Goal: Find specific page/section: Find specific page/section

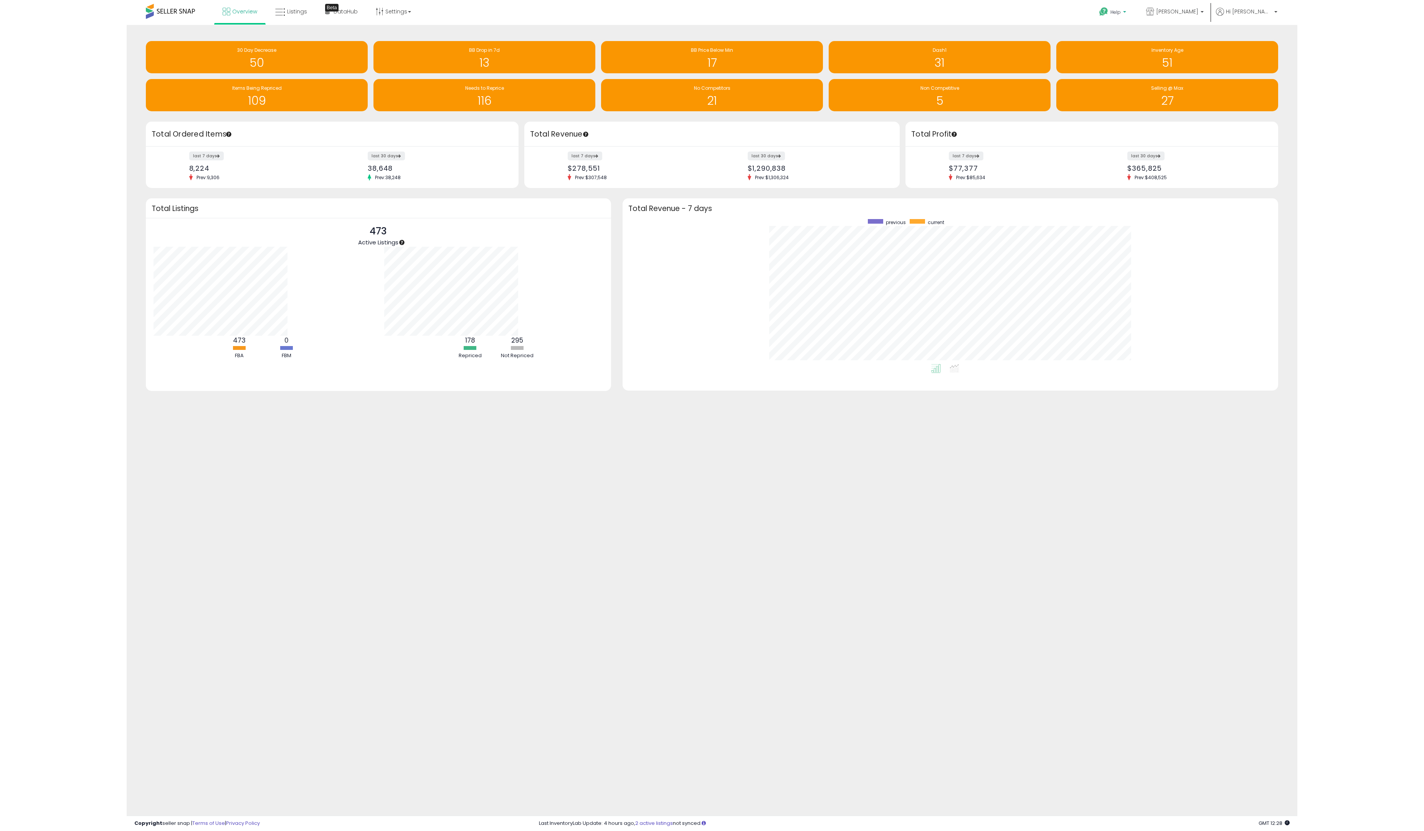
scroll to position [77, 254]
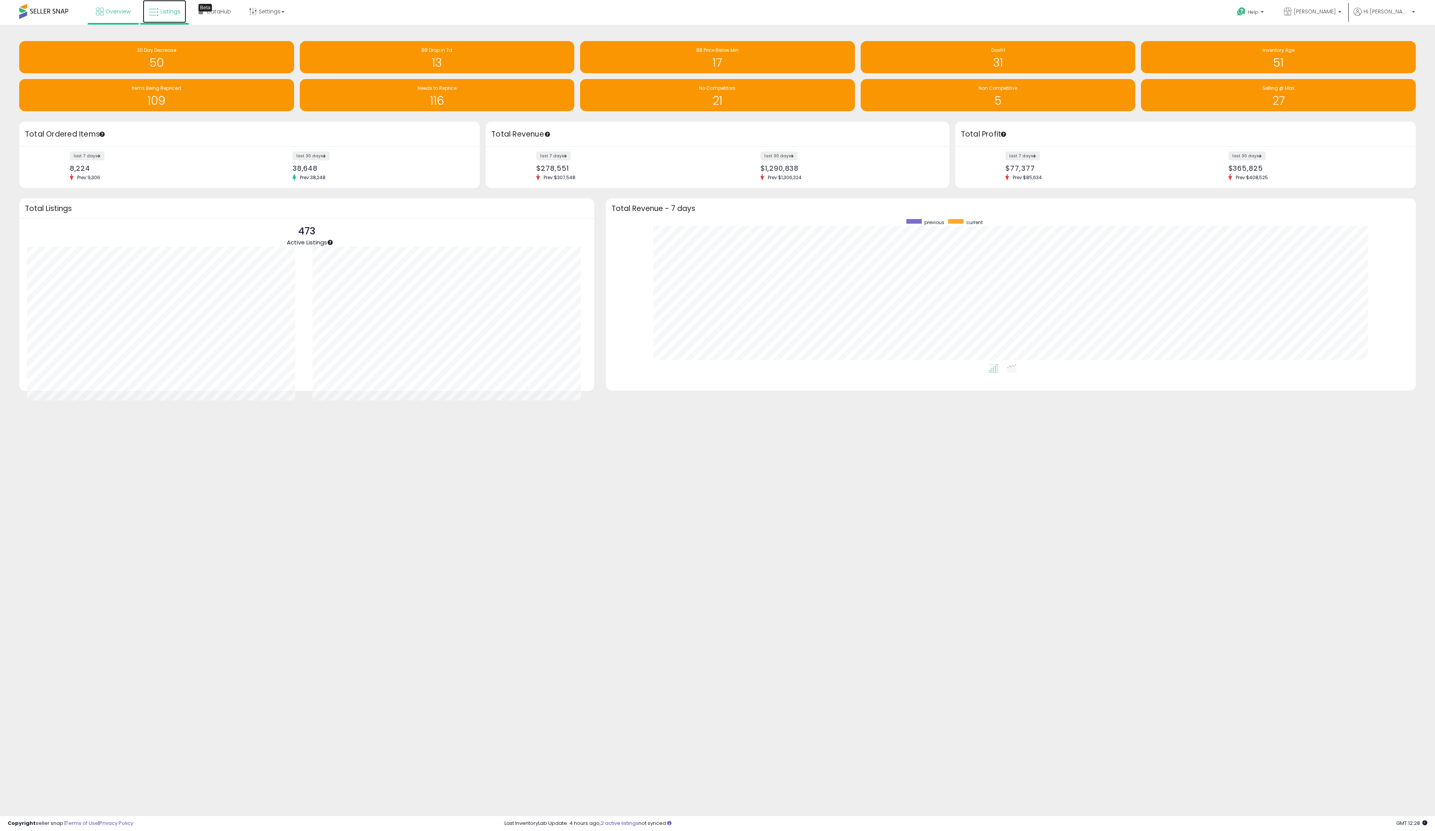
click at [157, 14] on icon at bounding box center [154, 12] width 10 height 10
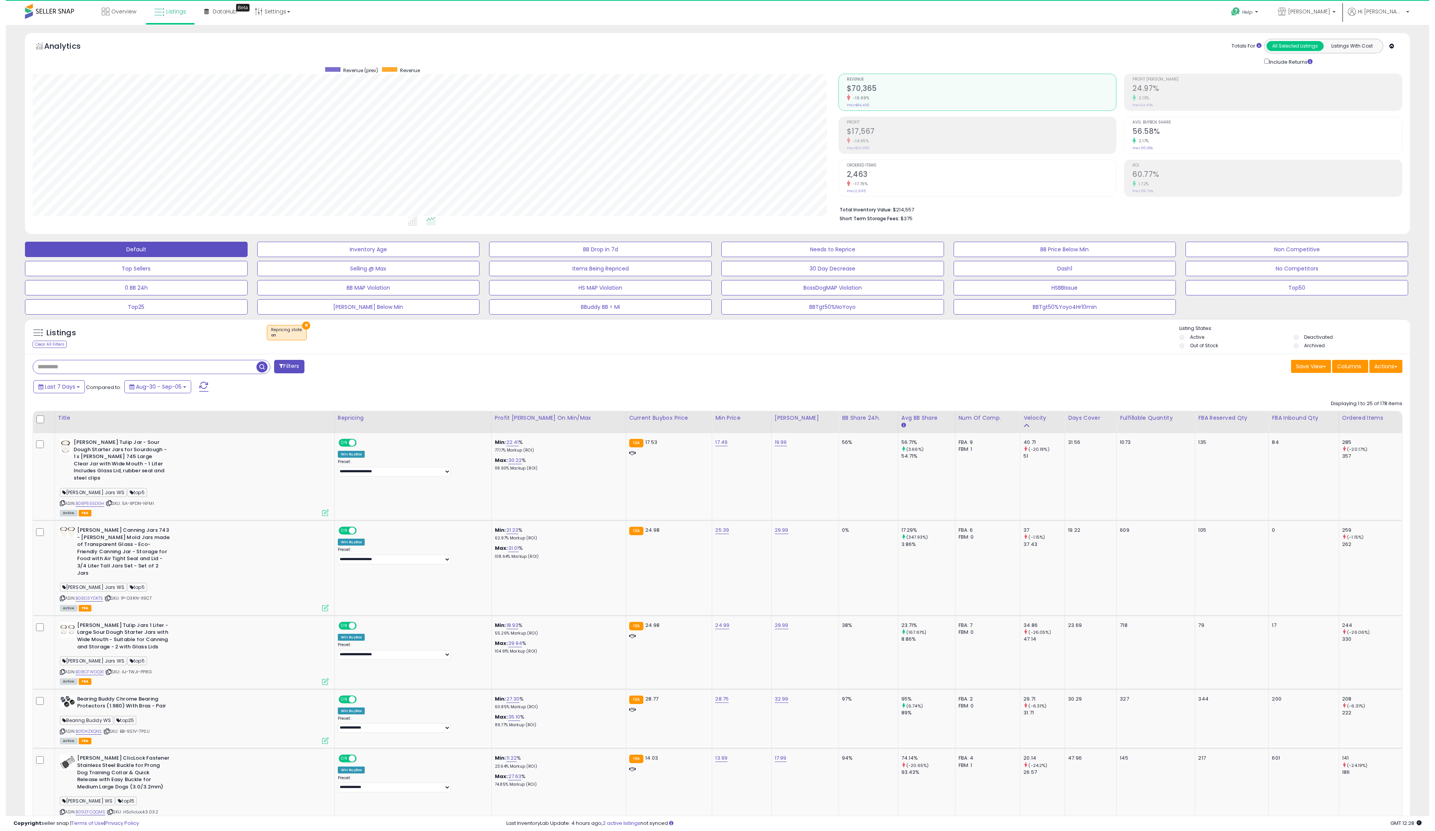
scroll to position [157, 806]
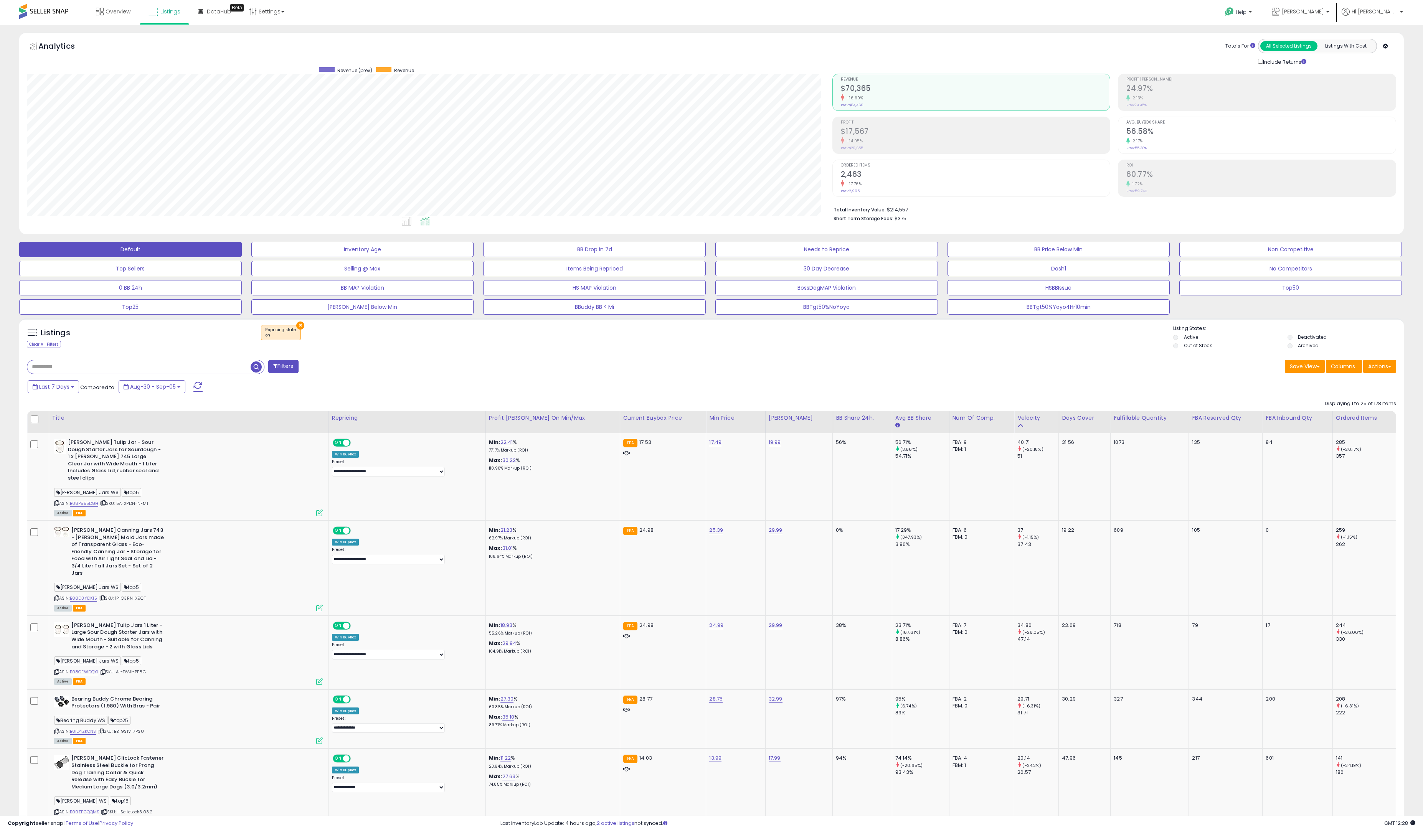
click at [220, 370] on input "text" at bounding box center [138, 366] width 223 height 13
type input "********"
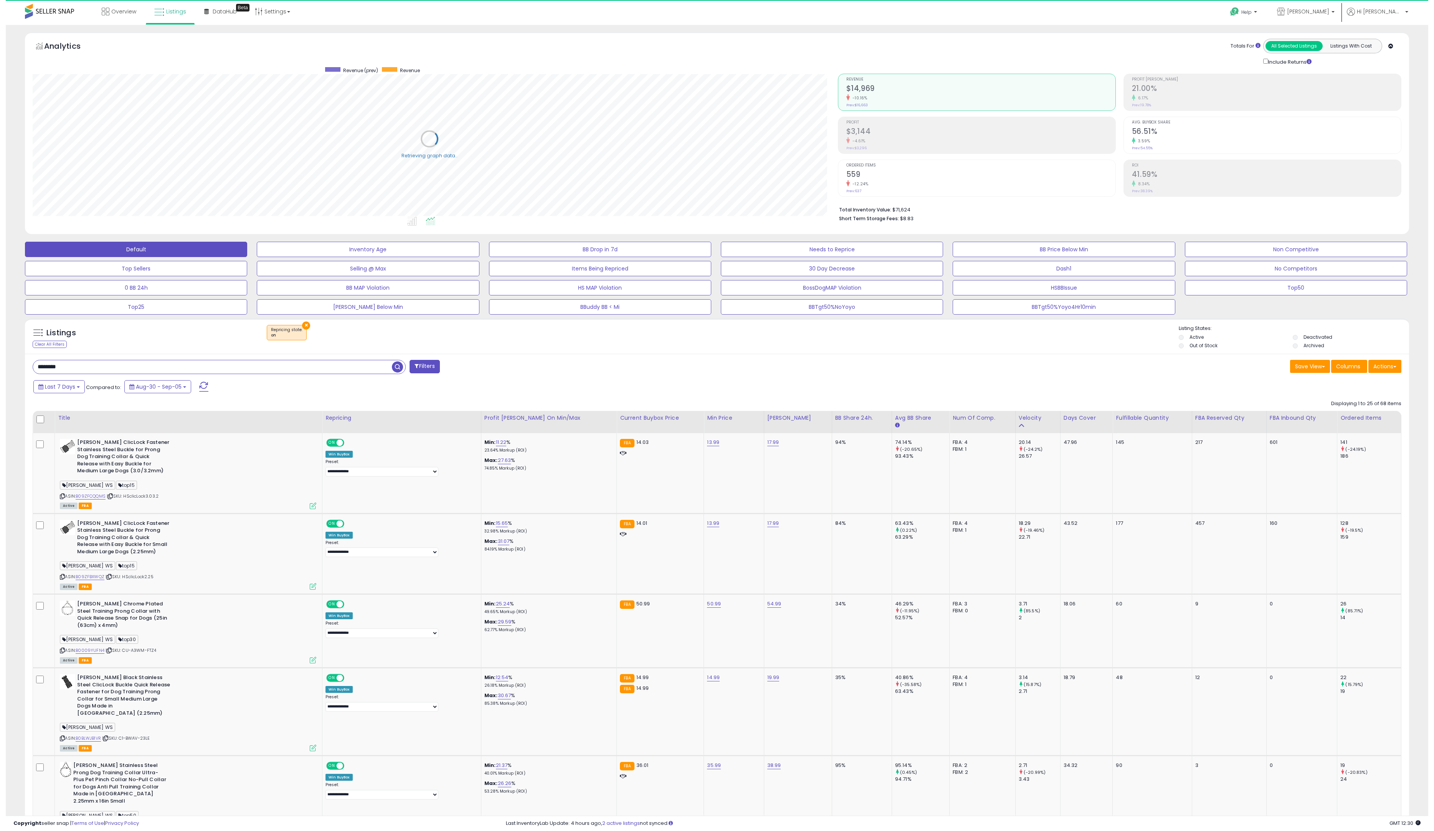
scroll to position [383706, 383058]
click at [392, 367] on span "button" at bounding box center [391, 367] width 11 height 11
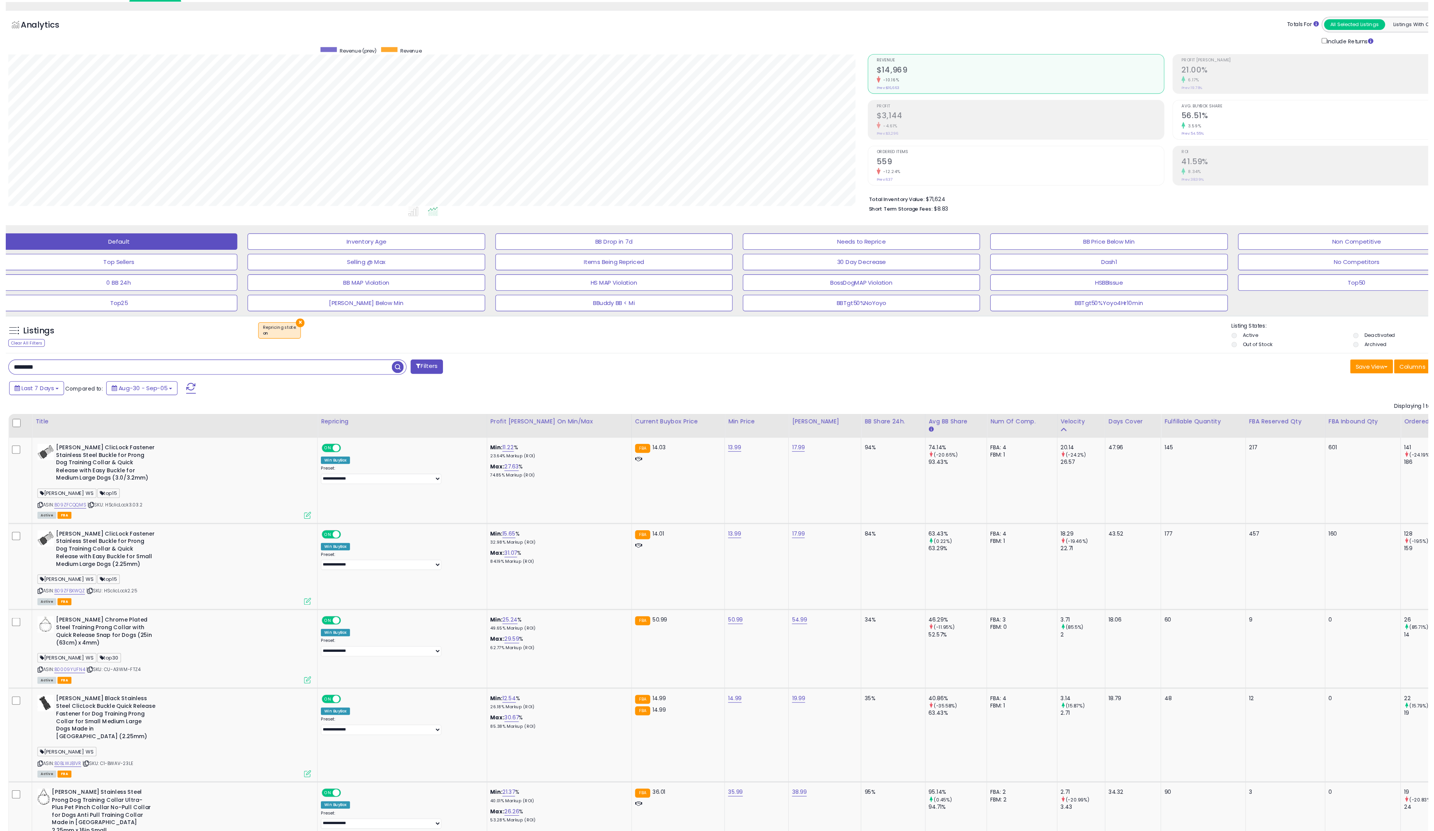
scroll to position [157, 805]
click at [1196, 138] on div "3.59%" at bounding box center [1260, 140] width 269 height 7
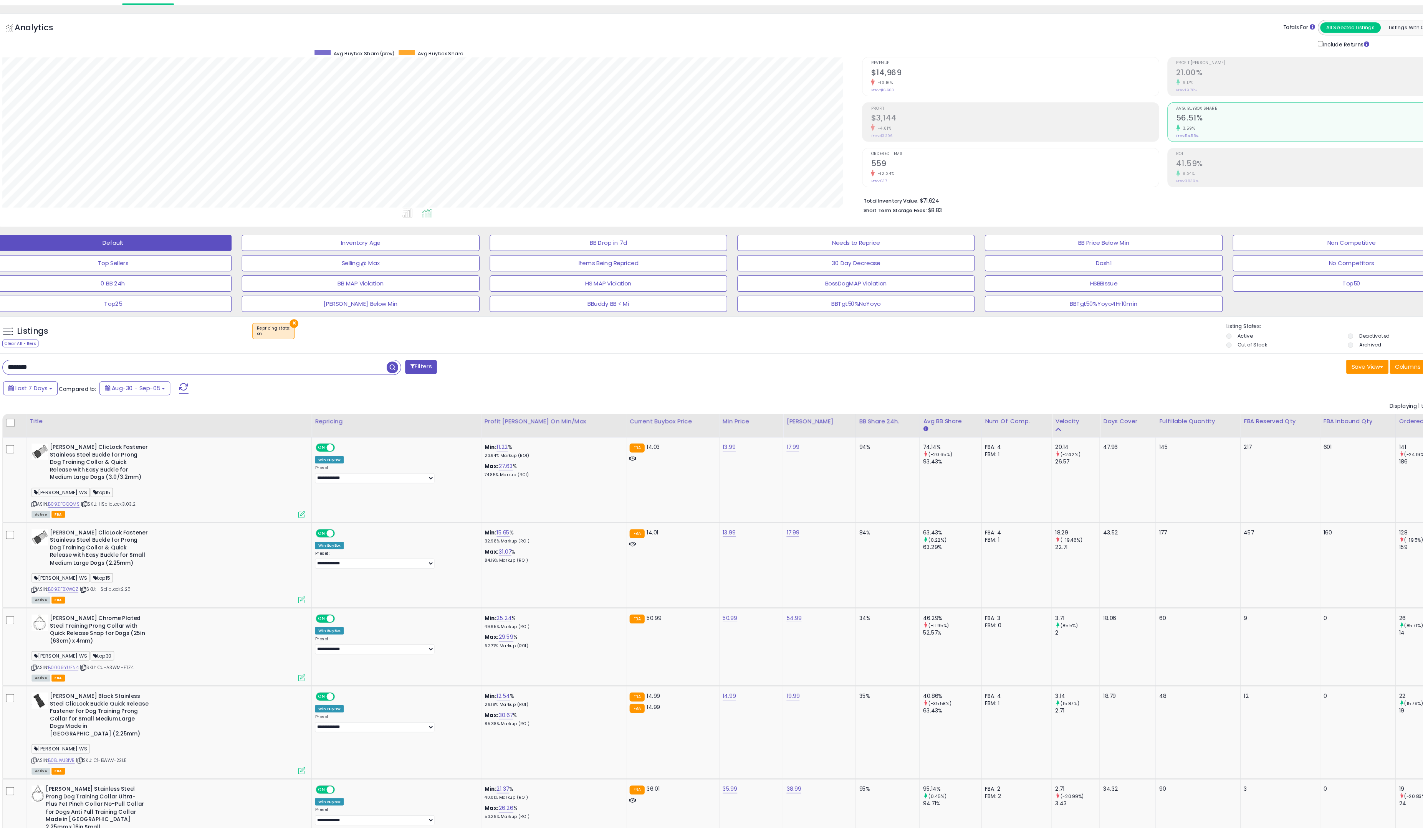
scroll to position [383706, 383058]
click at [61, 383] on span "Last 7 Days" at bounding box center [54, 387] width 30 height 8
click at [594, 380] on div "Last 7 Days Compared to: Aug-30 - Sep-05" at bounding box center [539, 387] width 1027 height 17
